Goal: Task Accomplishment & Management: Use online tool/utility

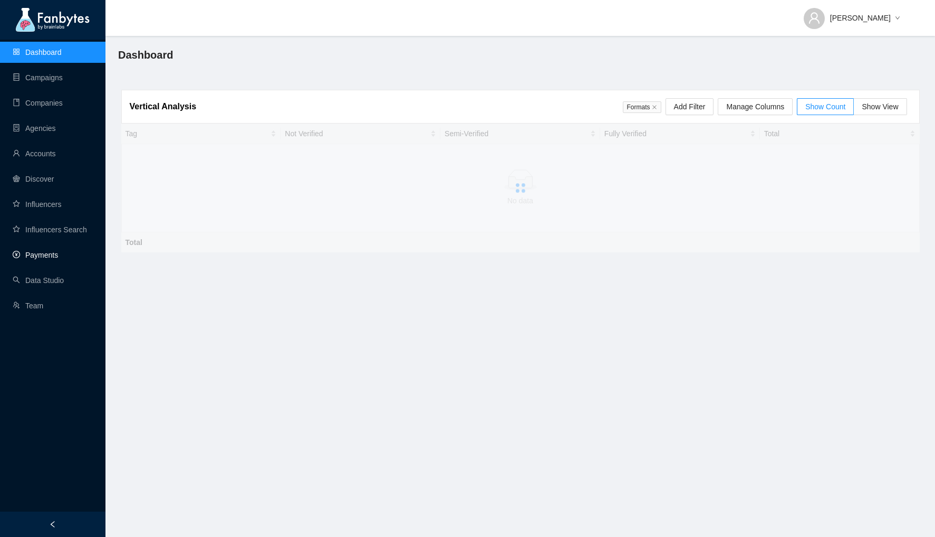
click at [43, 259] on link "Payments" at bounding box center [35, 255] width 45 height 8
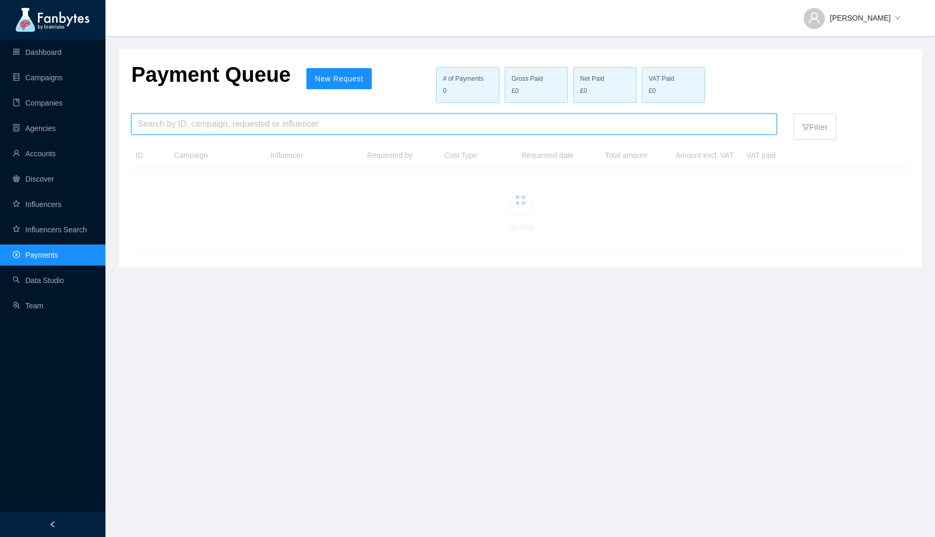
click at [211, 114] on input "search" at bounding box center [454, 124] width 633 height 20
type input "*"
type input "***"
